Goal: Task Accomplishment & Management: Manage account settings

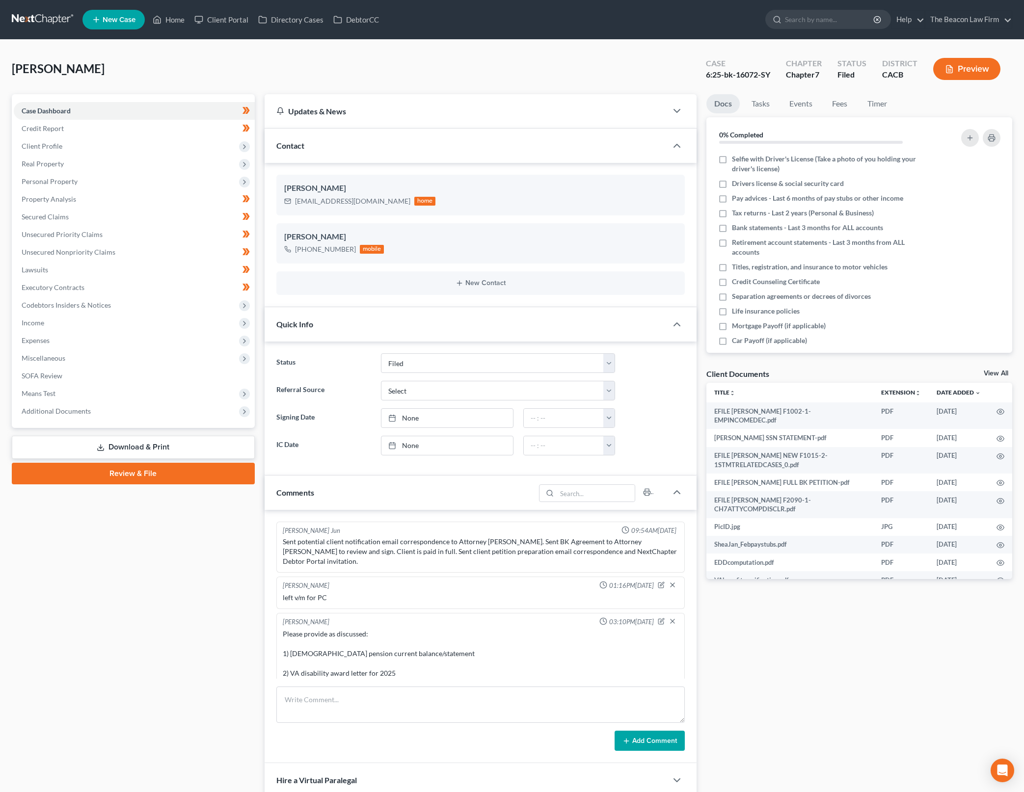
select select "2"
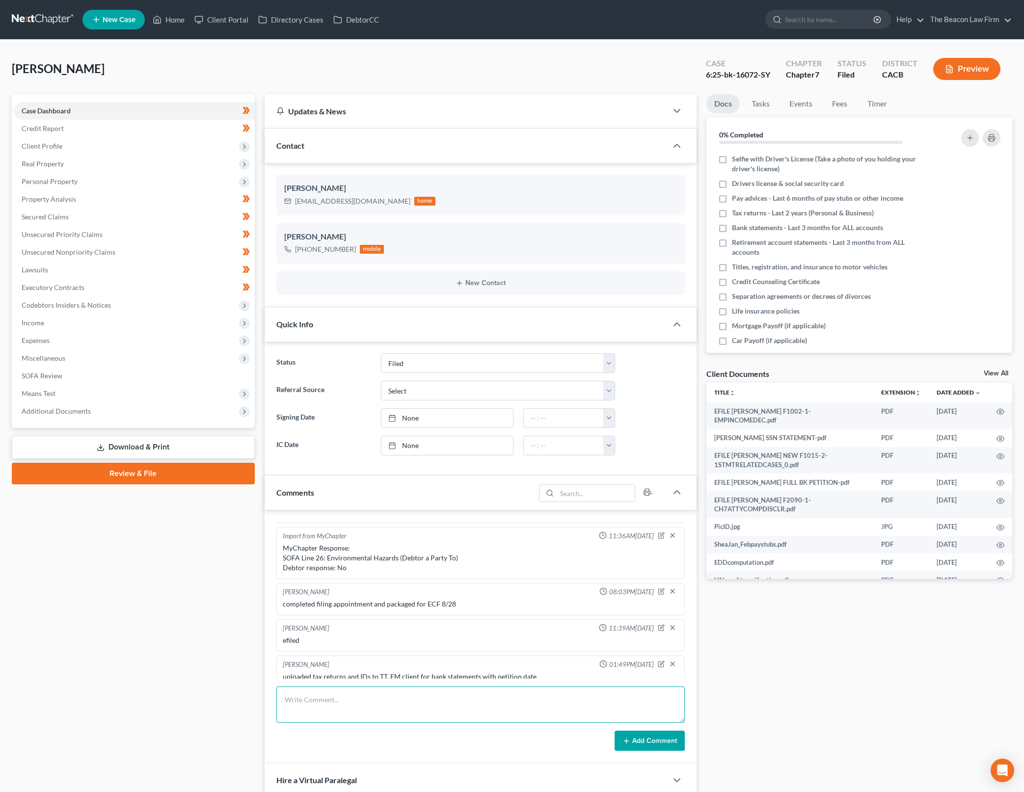
click at [508, 700] on textarea at bounding box center [480, 705] width 408 height 36
type textarea "uploaded WF and cap1 bank statements - still awaiting credit union statement"
click at [617, 734] on button "Add Comment" at bounding box center [649, 741] width 70 height 21
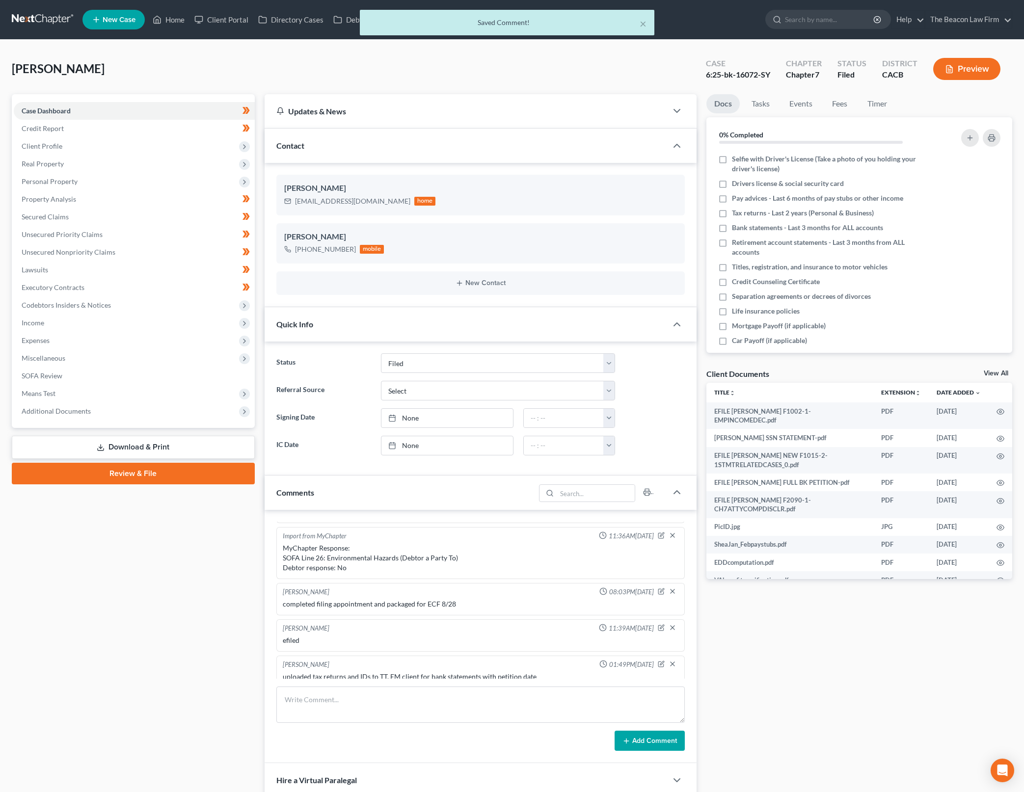
scroll to position [536, 0]
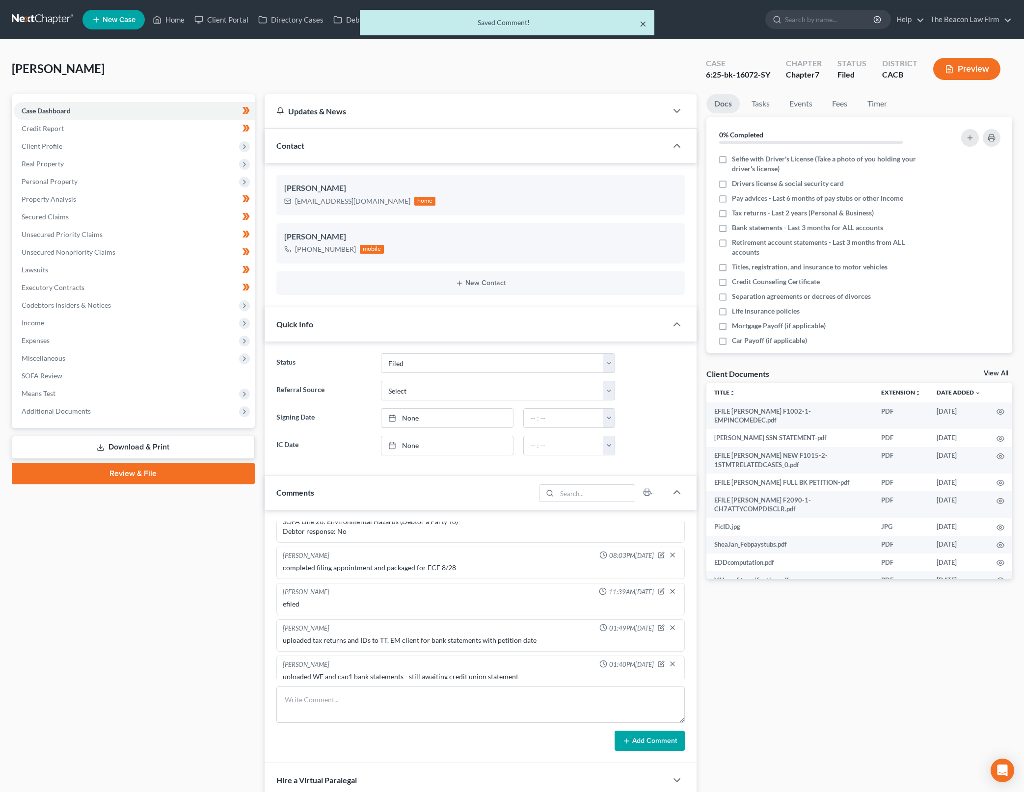
click at [643, 24] on button "×" at bounding box center [643, 24] width 7 height 12
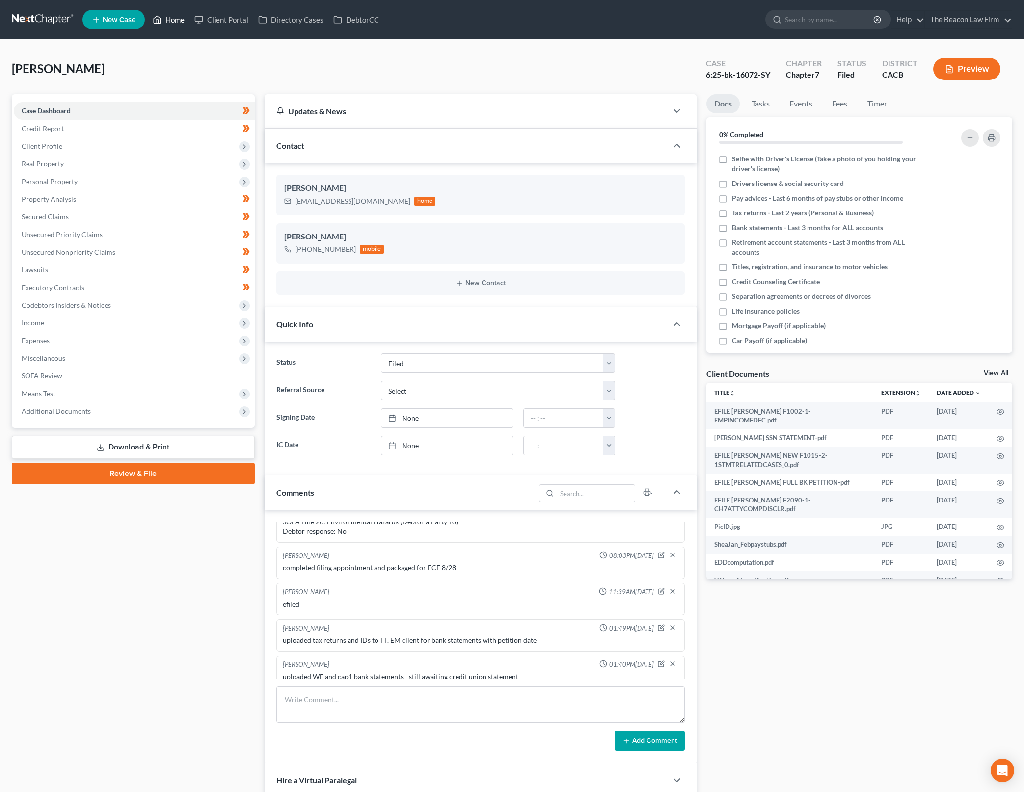
click at [164, 20] on link "Home" at bounding box center [169, 20] width 42 height 18
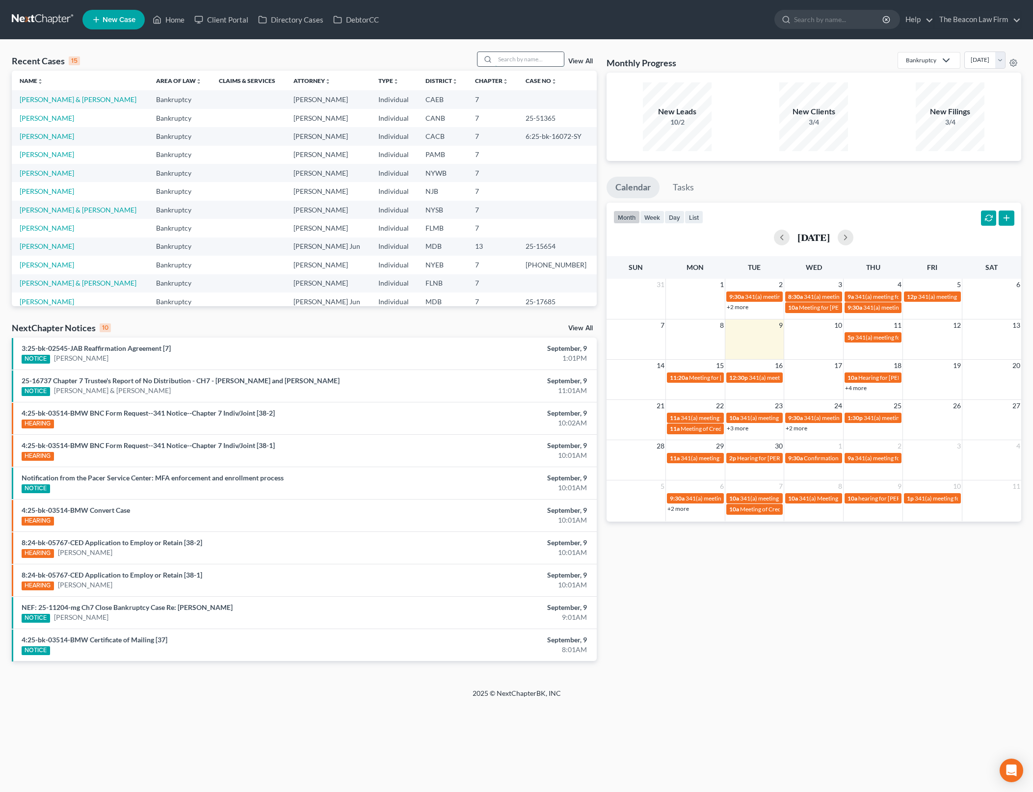
click at [533, 53] on input "search" at bounding box center [529, 59] width 69 height 14
type input "paleo"
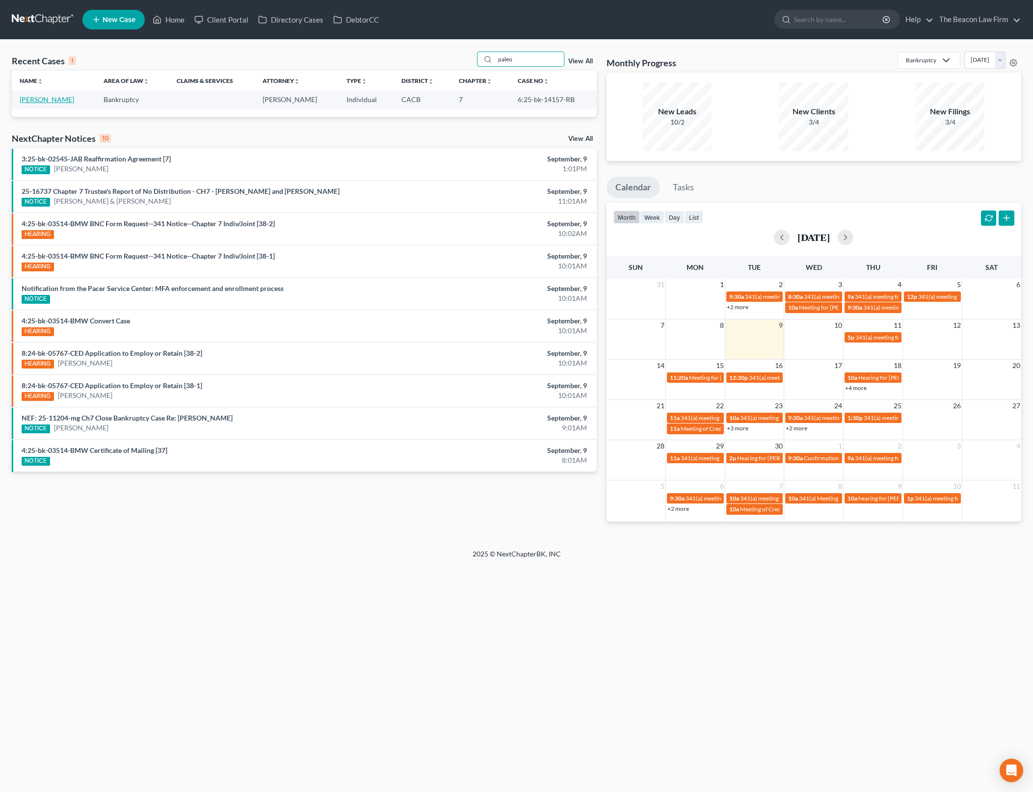
click at [56, 100] on link "[PERSON_NAME]" at bounding box center [47, 99] width 54 height 8
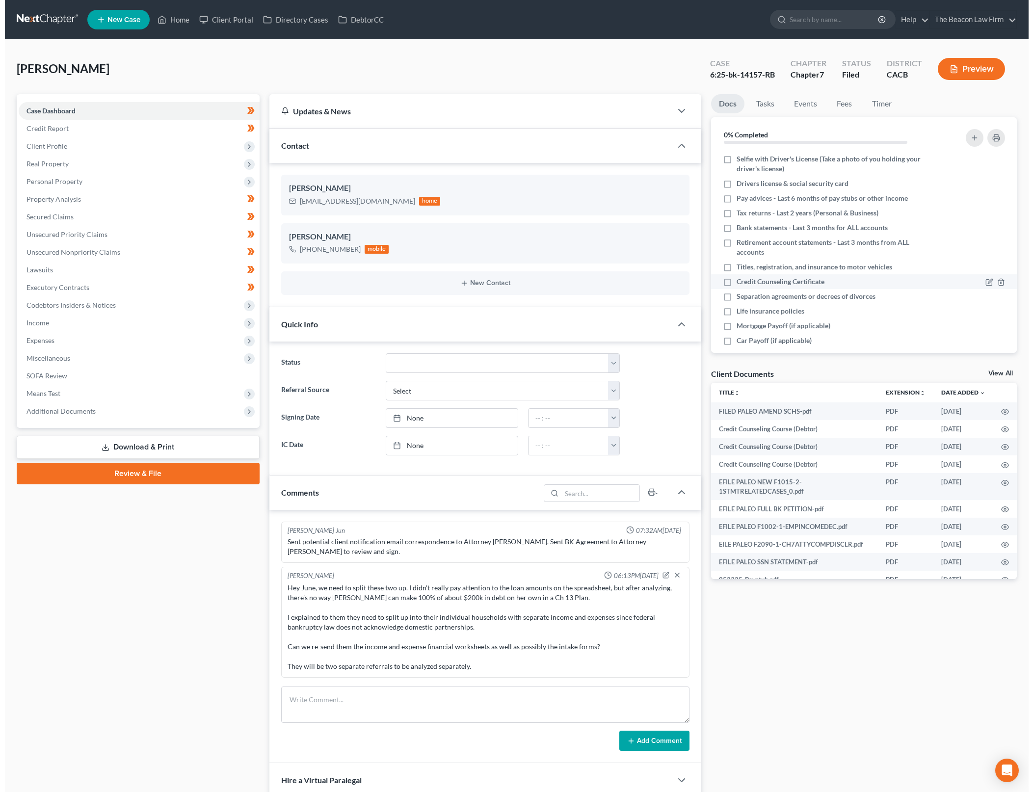
scroll to position [1253, 0]
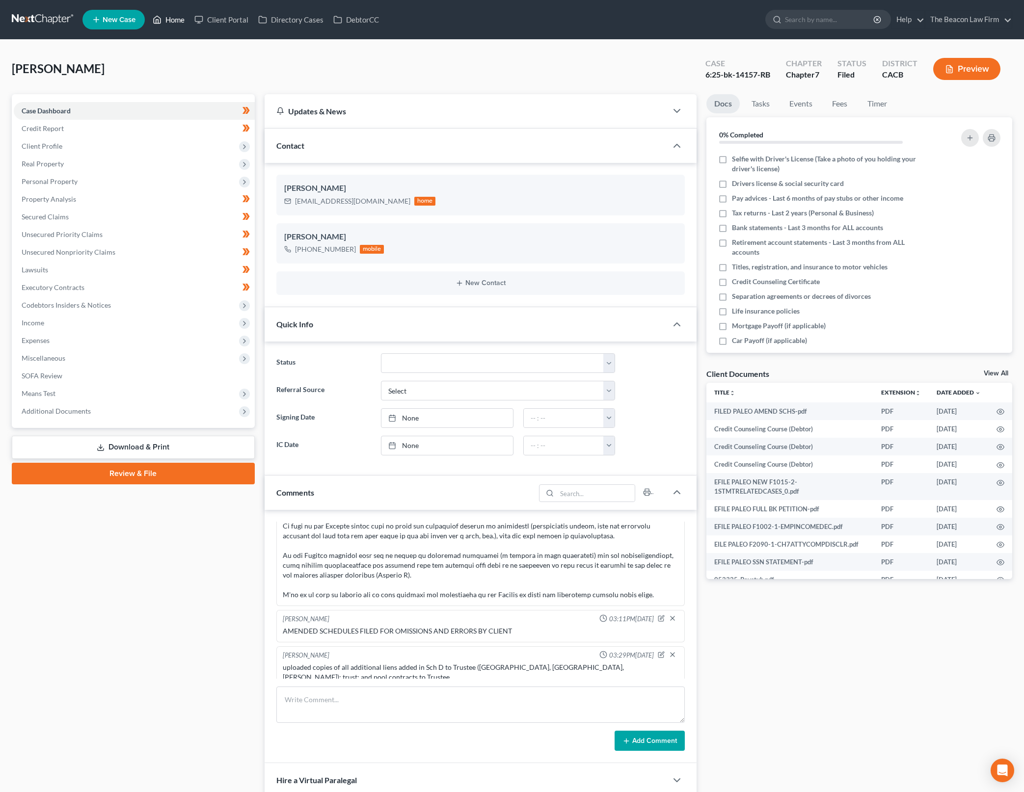
drag, startPoint x: 168, startPoint y: 15, endPoint x: 497, endPoint y: 154, distance: 356.8
click at [168, 15] on link "Home" at bounding box center [169, 20] width 42 height 18
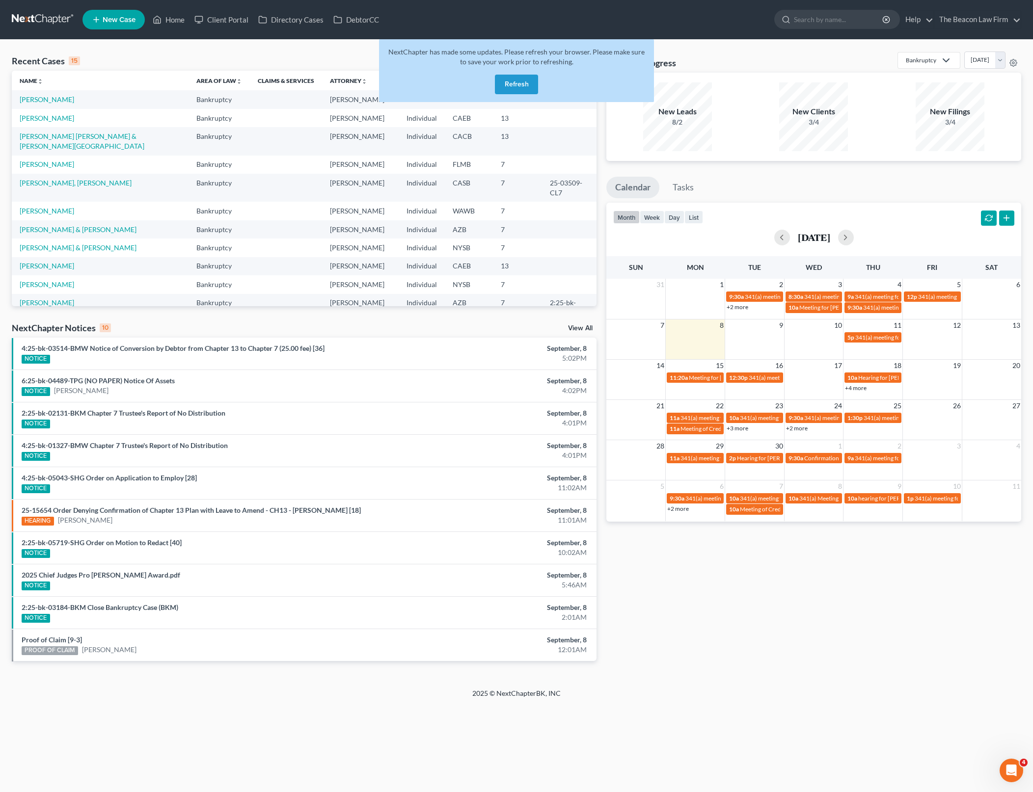
scroll to position [1, 0]
